Goal: Transaction & Acquisition: Book appointment/travel/reservation

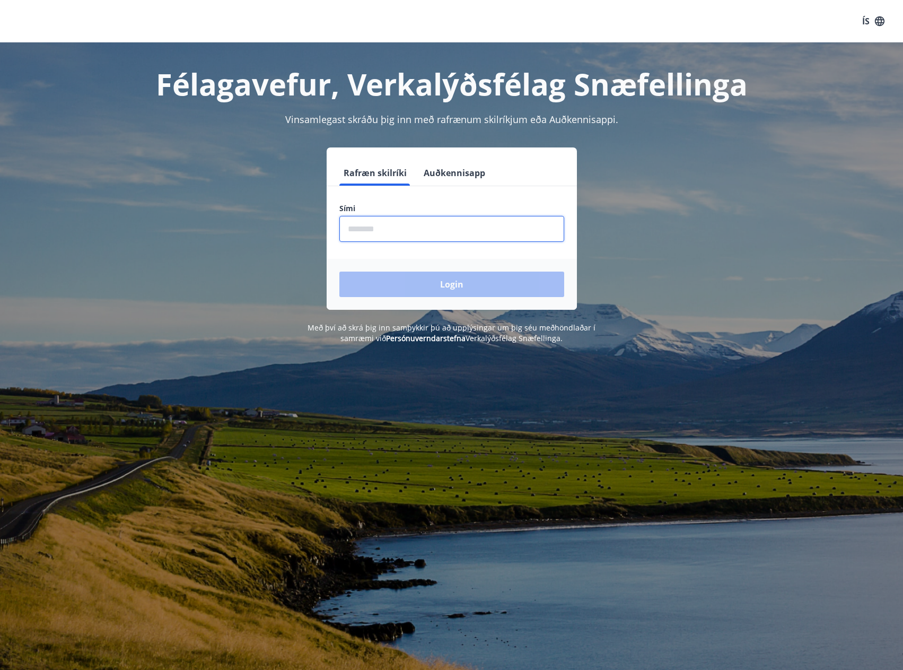
click at [400, 231] on input "phone" at bounding box center [451, 229] width 225 height 26
type input "********"
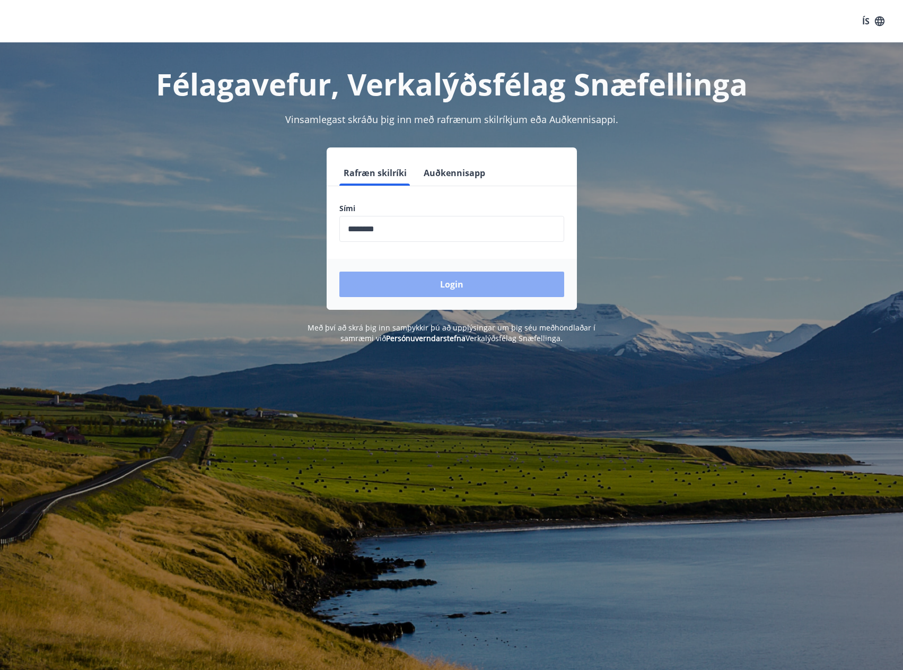
click at [418, 277] on button "Login" at bounding box center [451, 284] width 225 height 25
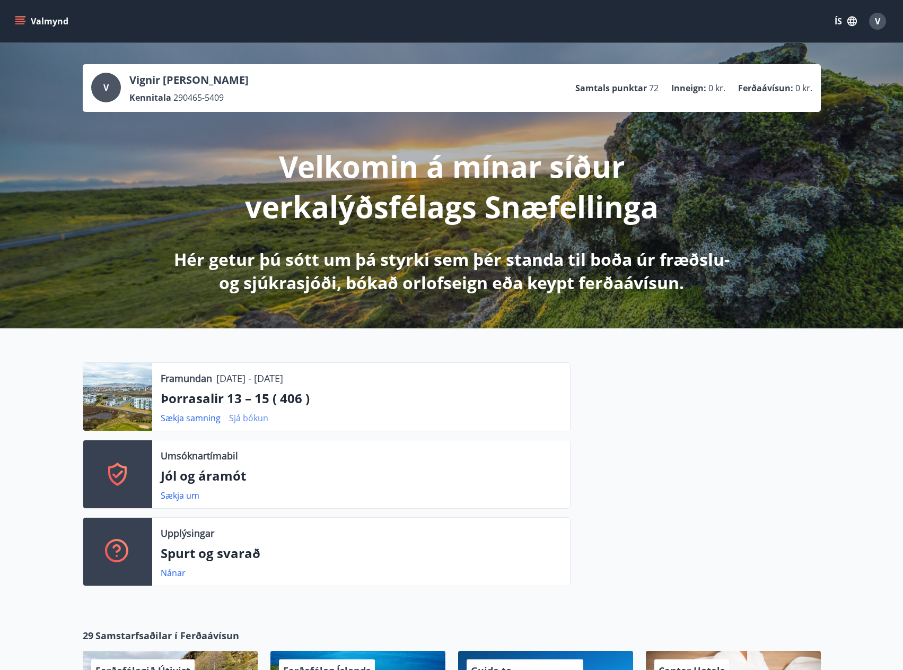
click at [248, 414] on link "Sjá bókun" at bounding box center [248, 418] width 39 height 12
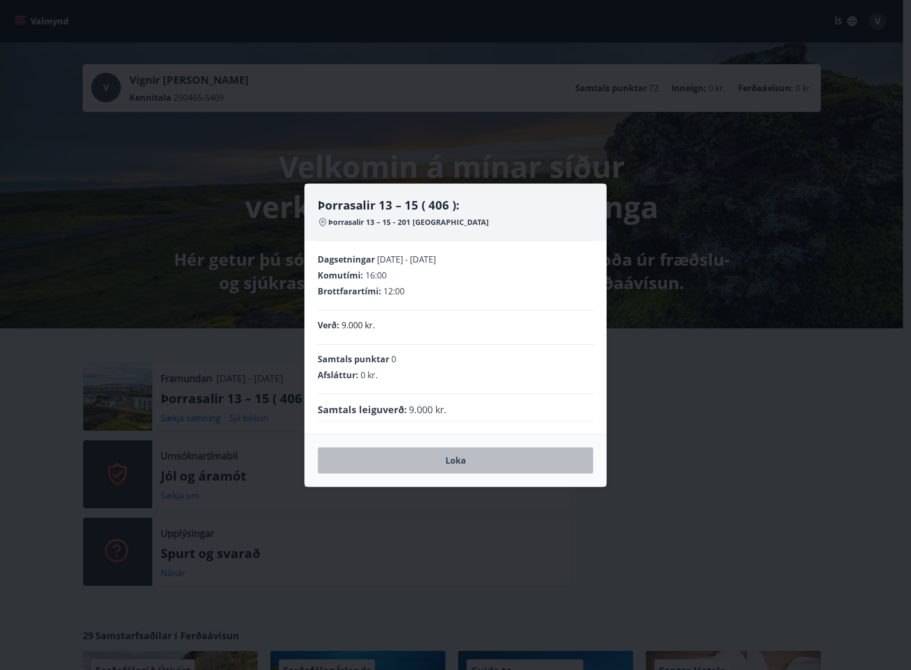
click at [444, 469] on button "Loka" at bounding box center [456, 460] width 276 height 27
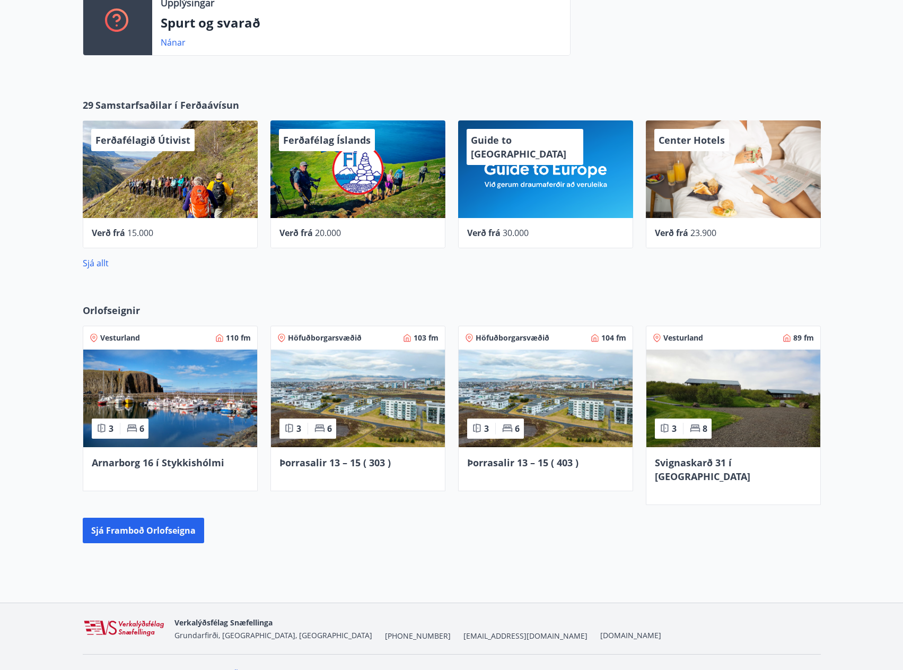
scroll to position [538, 0]
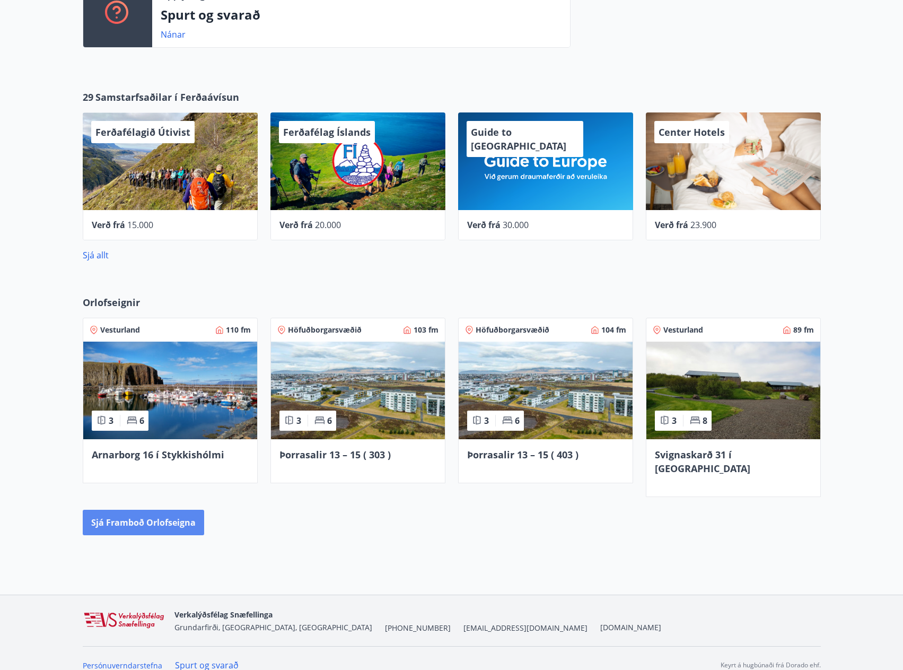
click at [161, 511] on button "Sjá framboð orlofseigna" at bounding box center [143, 522] width 121 height 25
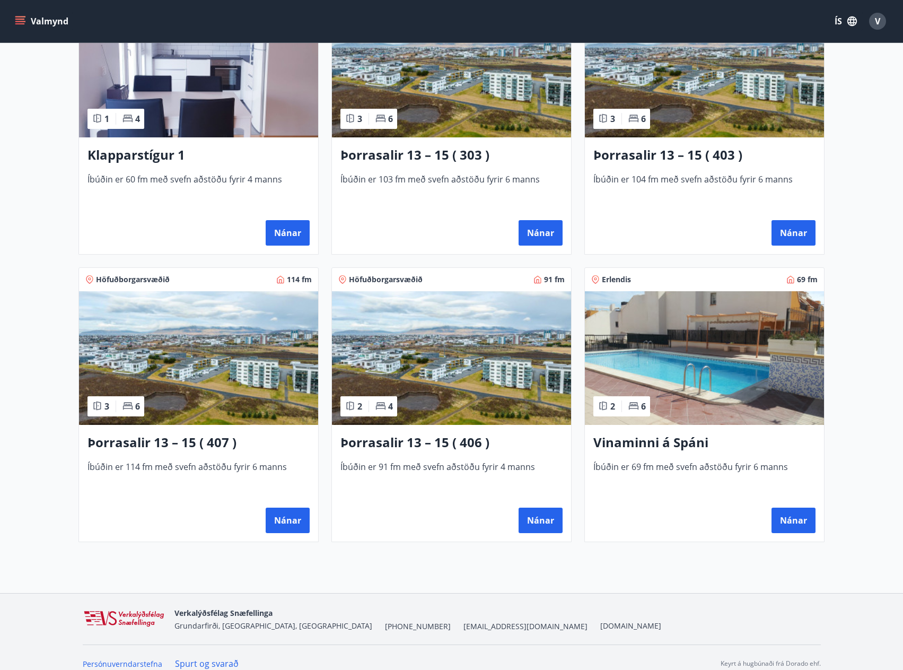
scroll to position [563, 0]
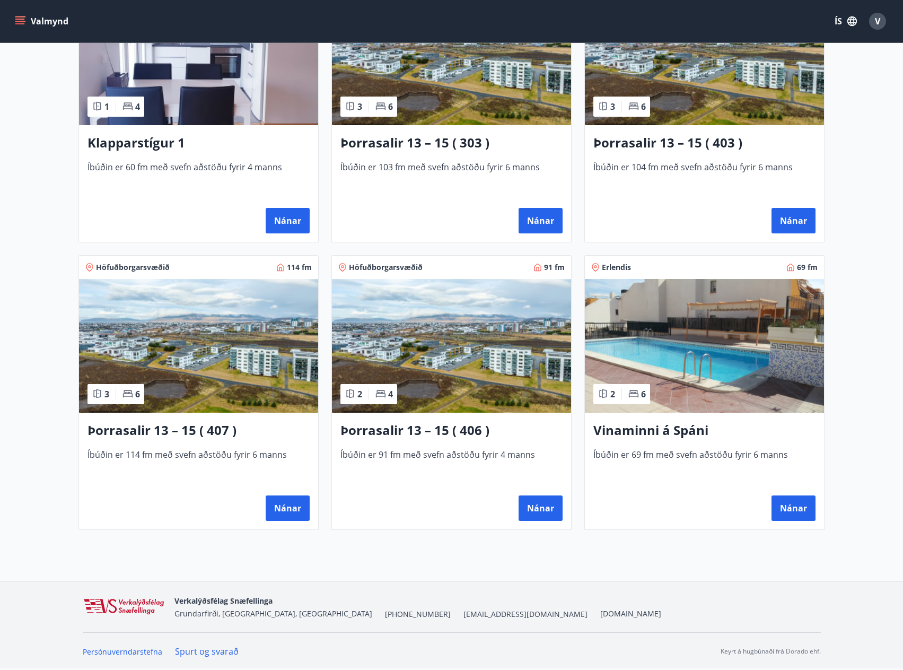
click at [494, 413] on div "Þorrasalir 13 – 15 ( 406 ) Íbúðin er 91 fm með svefn aðstöðu fyrir 4 [PERSON_NA…" at bounding box center [451, 471] width 239 height 117
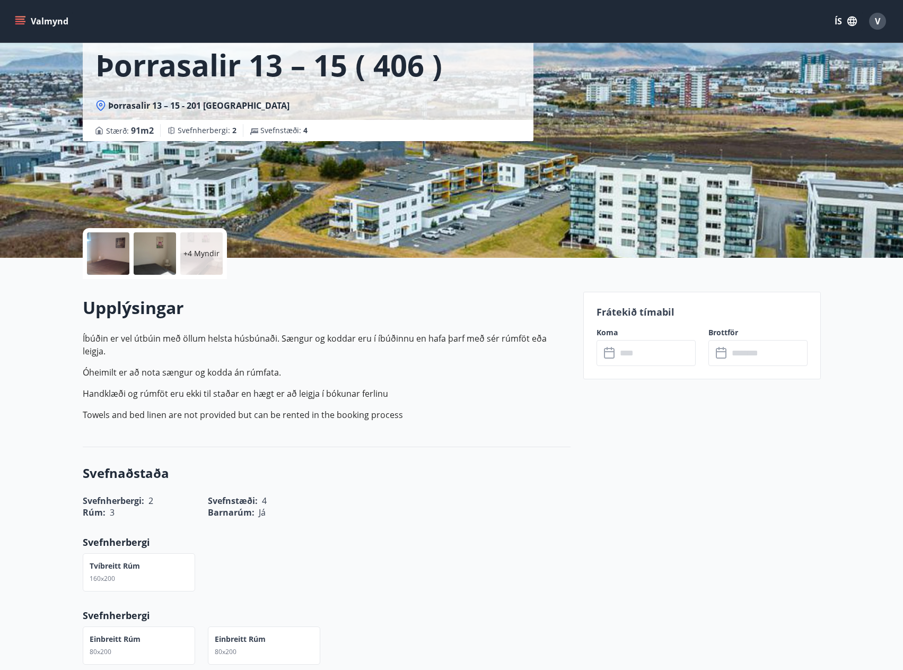
scroll to position [53, 0]
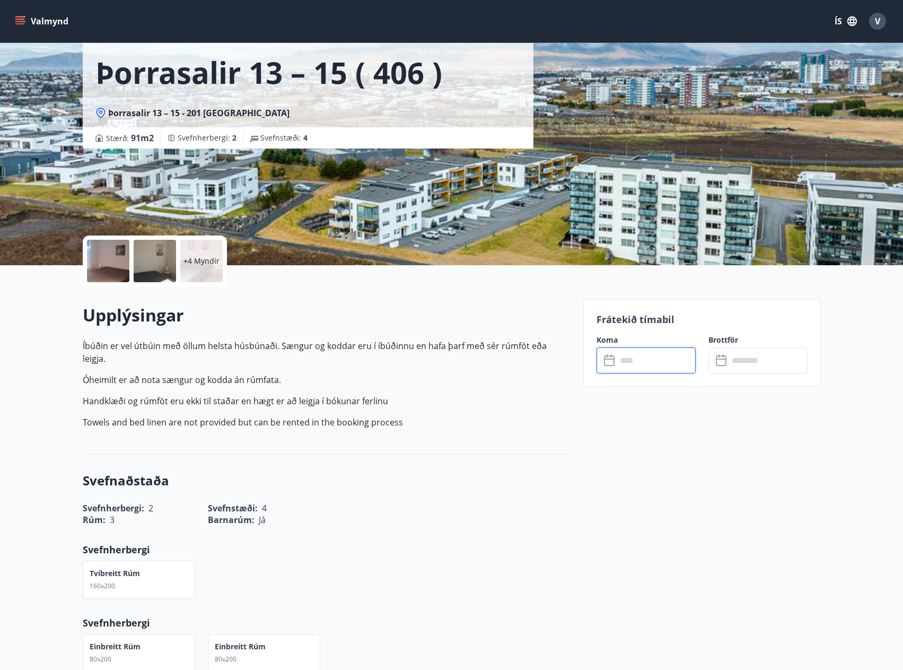
click at [645, 364] on input "text" at bounding box center [656, 360] width 79 height 26
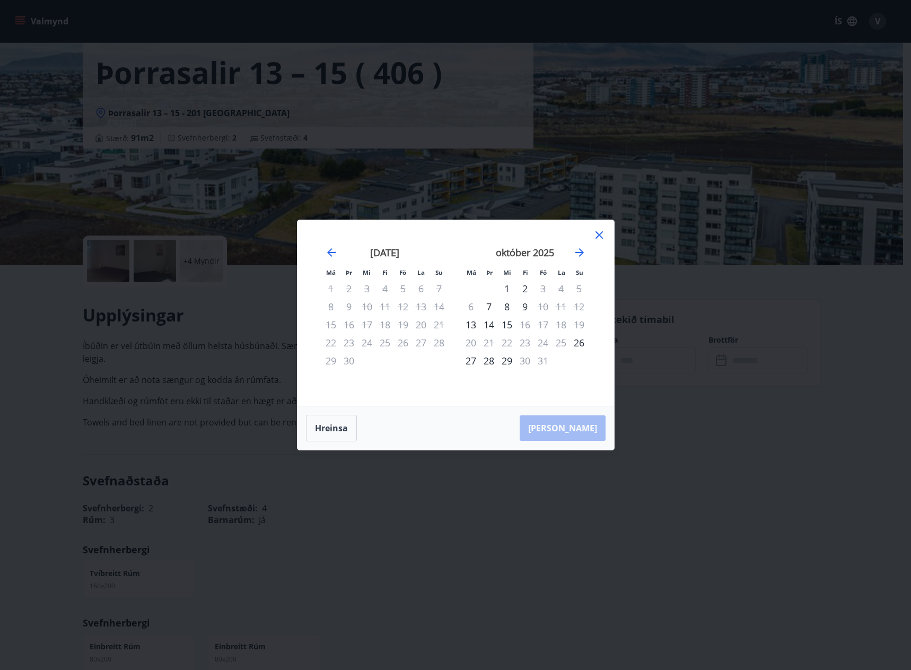
click at [599, 237] on icon at bounding box center [599, 235] width 13 height 13
